Goal: Complete application form

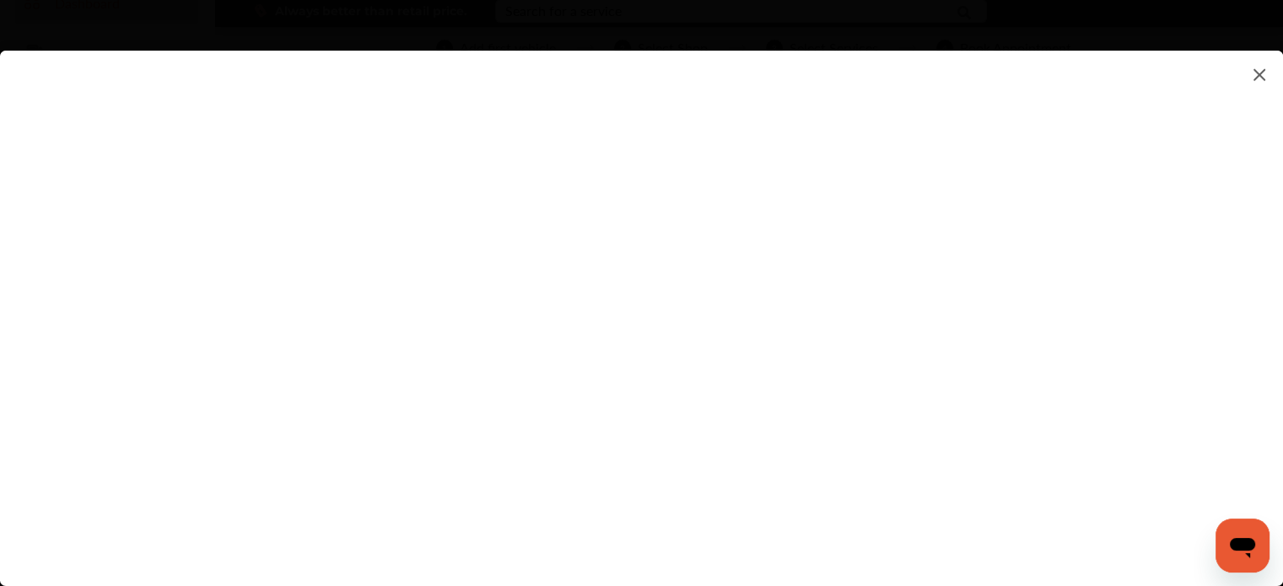
drag, startPoint x: 1294, startPoint y: 74, endPoint x: 1294, endPoint y: 91, distance: 16.9
click at [1283, 91] on html "My Account Dashboard Approvals Maintenance Schedule Membership Card Fuel Gloveb…" at bounding box center [641, 211] width 1283 height 586
click at [901, 508] on flutter-view at bounding box center [641, 302] width 1283 height 502
click at [901, 508] on input at bounding box center [904, 509] width 351 height 22
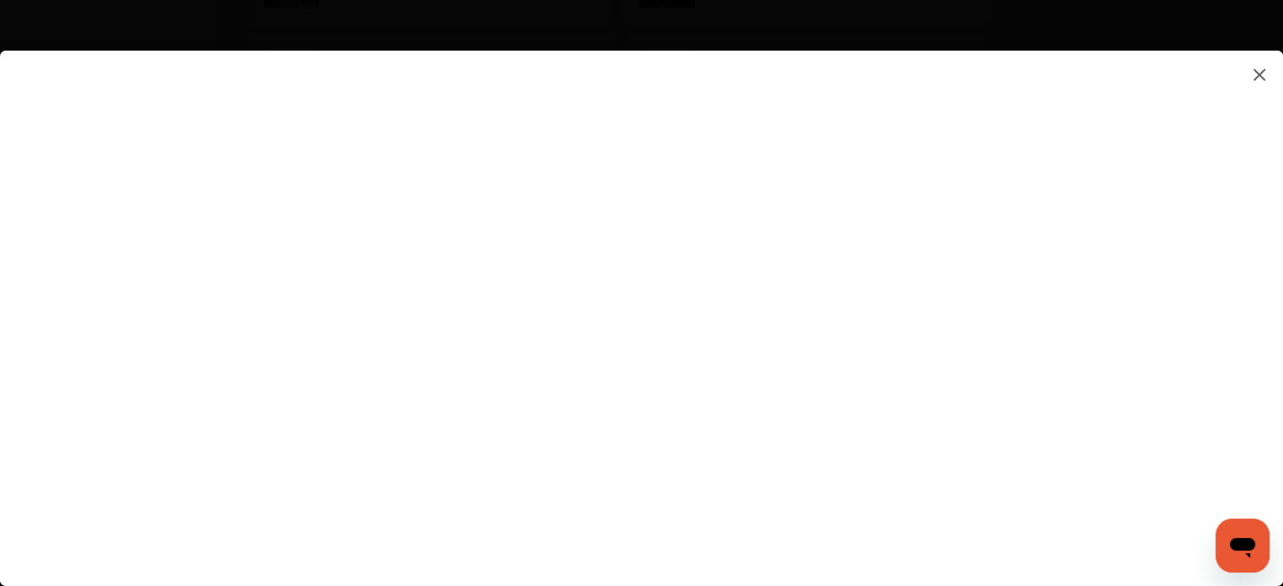
type input "**********"
click at [1062, 538] on flutter-view "**********" at bounding box center [641, 302] width 1283 height 502
click at [944, 338] on flutter-view "**********" at bounding box center [641, 302] width 1283 height 502
click at [862, 294] on flutter-view at bounding box center [641, 302] width 1283 height 502
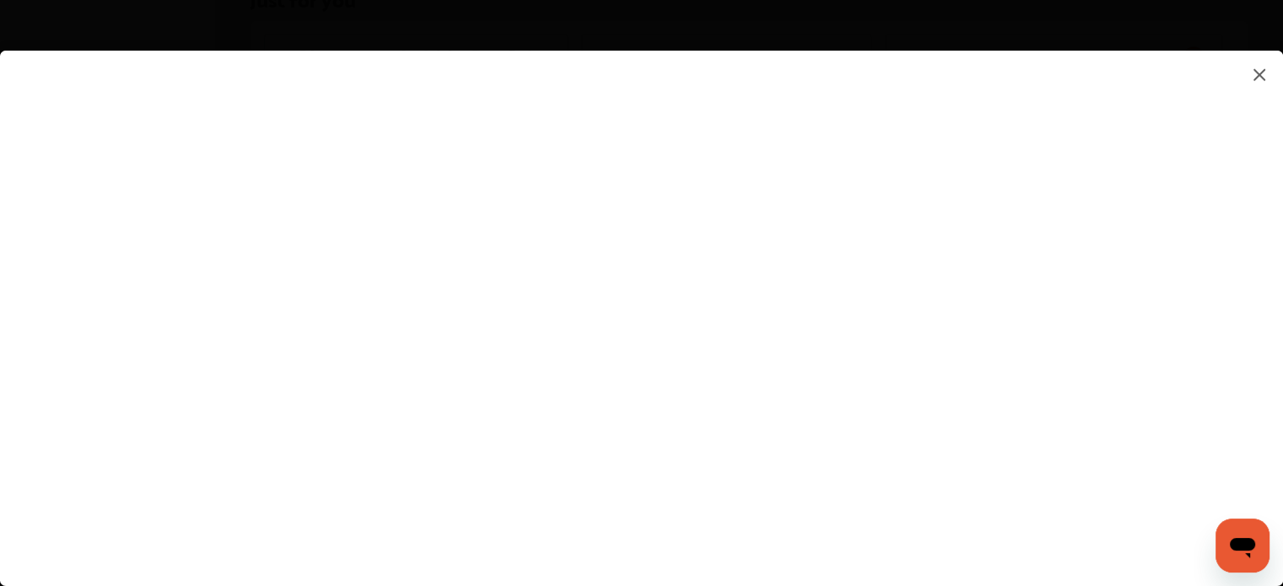
click at [857, 488] on flutter-view at bounding box center [641, 302] width 1283 height 502
click at [868, 512] on input at bounding box center [904, 509] width 351 height 22
type input "**********"
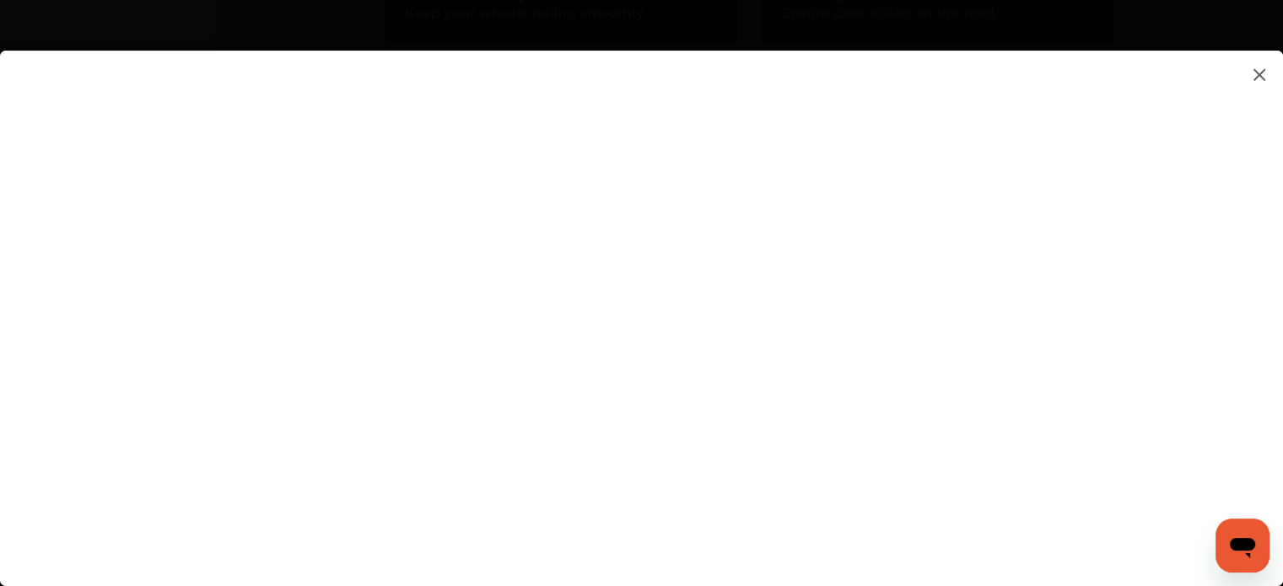
click at [1276, 340] on flutter-view at bounding box center [641, 302] width 1283 height 502
click at [857, 442] on flutter-view at bounding box center [641, 302] width 1283 height 502
click at [1259, 370] on flutter-view at bounding box center [641, 302] width 1283 height 502
click at [945, 272] on flutter-view at bounding box center [641, 302] width 1283 height 502
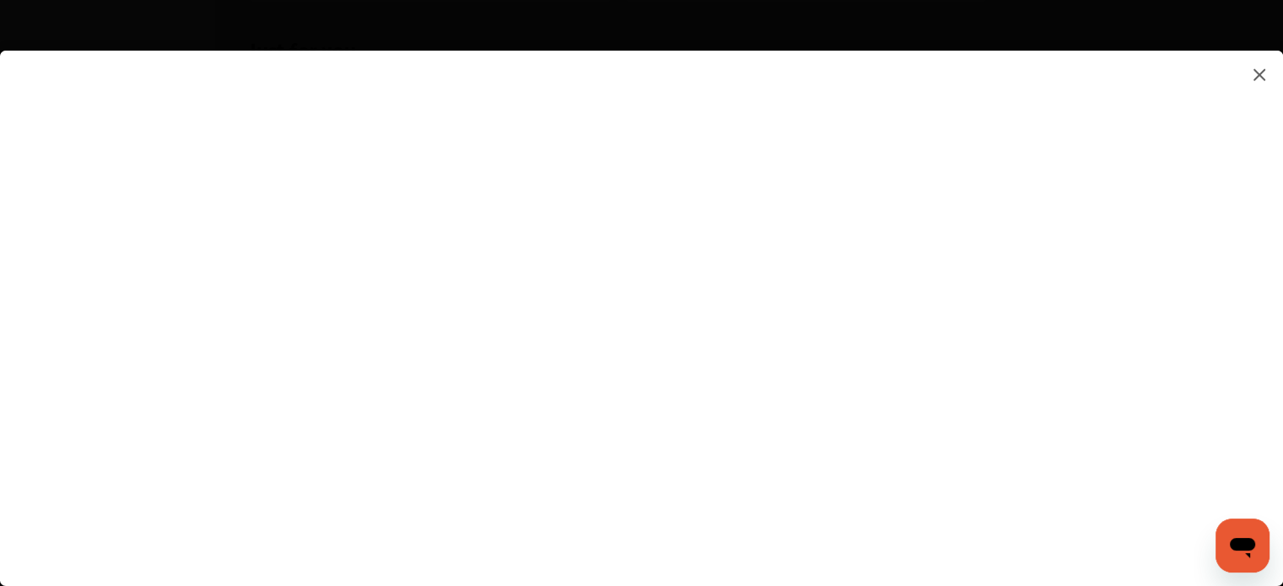
click at [1073, 223] on flutter-view at bounding box center [641, 302] width 1283 height 502
click at [1099, 207] on flutter-view at bounding box center [641, 302] width 1283 height 502
click at [891, 167] on flutter-view at bounding box center [641, 302] width 1283 height 502
click at [880, 147] on textarea at bounding box center [904, 148] width 351 height 22
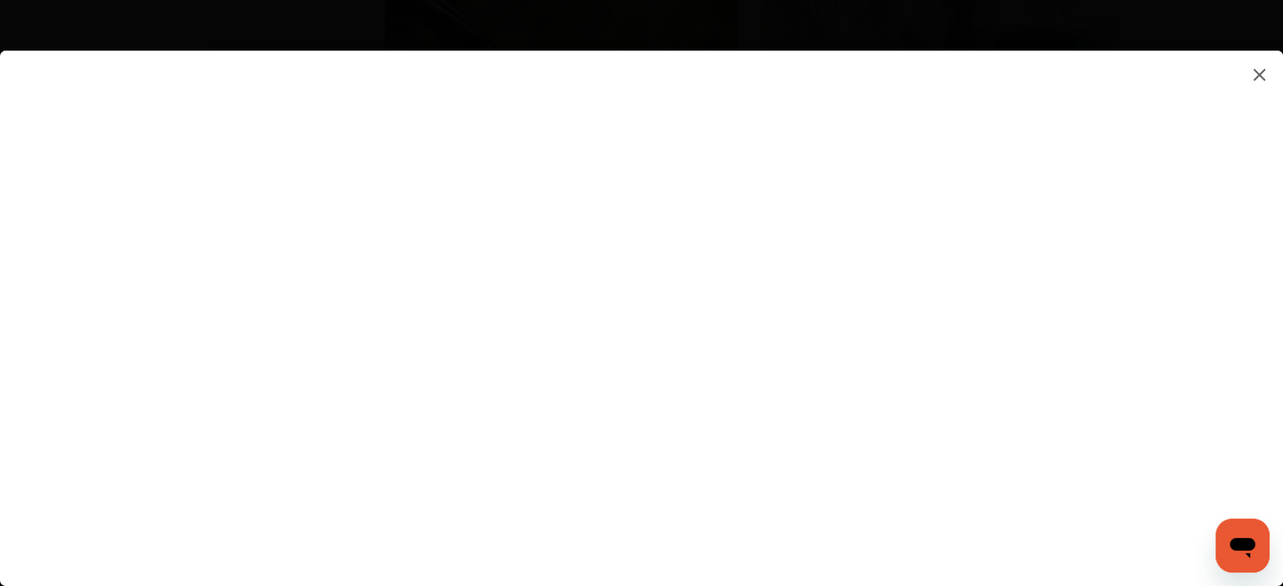
click at [1102, 532] on flutter-view at bounding box center [641, 302] width 1283 height 502
click at [1102, 548] on flutter-view at bounding box center [641, 302] width 1283 height 502
click at [1004, 325] on flutter-view at bounding box center [641, 302] width 1283 height 502
click at [887, 254] on flutter-view at bounding box center [641, 302] width 1283 height 502
click at [653, 384] on flutter-view at bounding box center [641, 302] width 1283 height 502
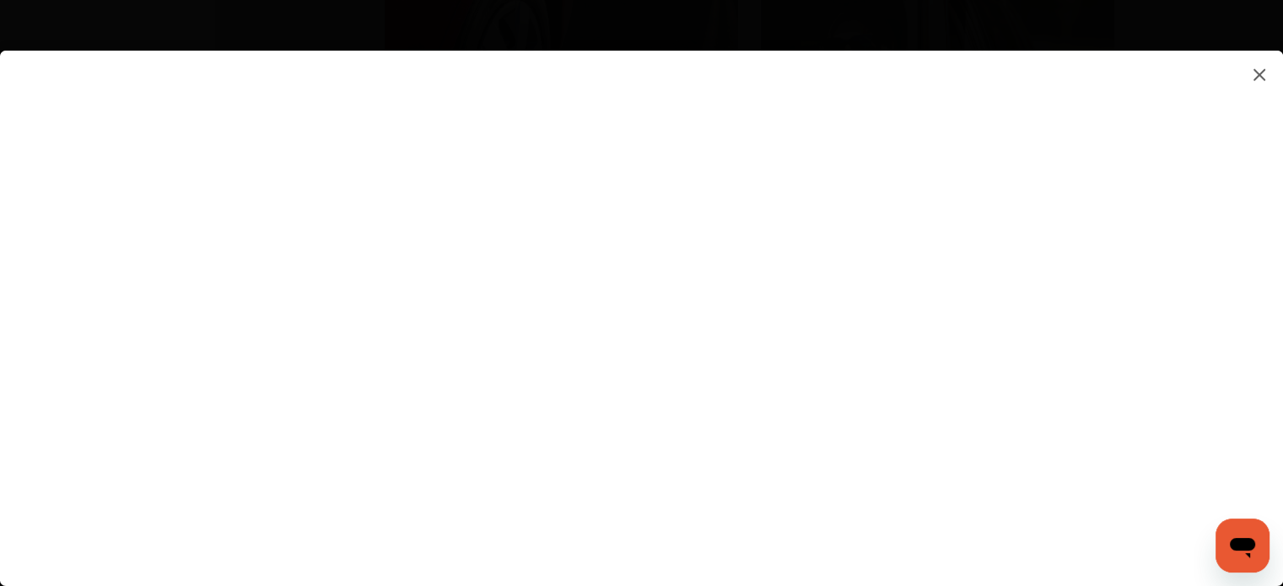
scroll to position [1593, 0]
click at [1091, 107] on flutter-view at bounding box center [641, 302] width 1283 height 502
click at [1103, 73] on flutter-view at bounding box center [641, 302] width 1283 height 502
click at [927, 141] on flutter-view at bounding box center [641, 302] width 1283 height 502
